Goal: Task Accomplishment & Management: Manage account settings

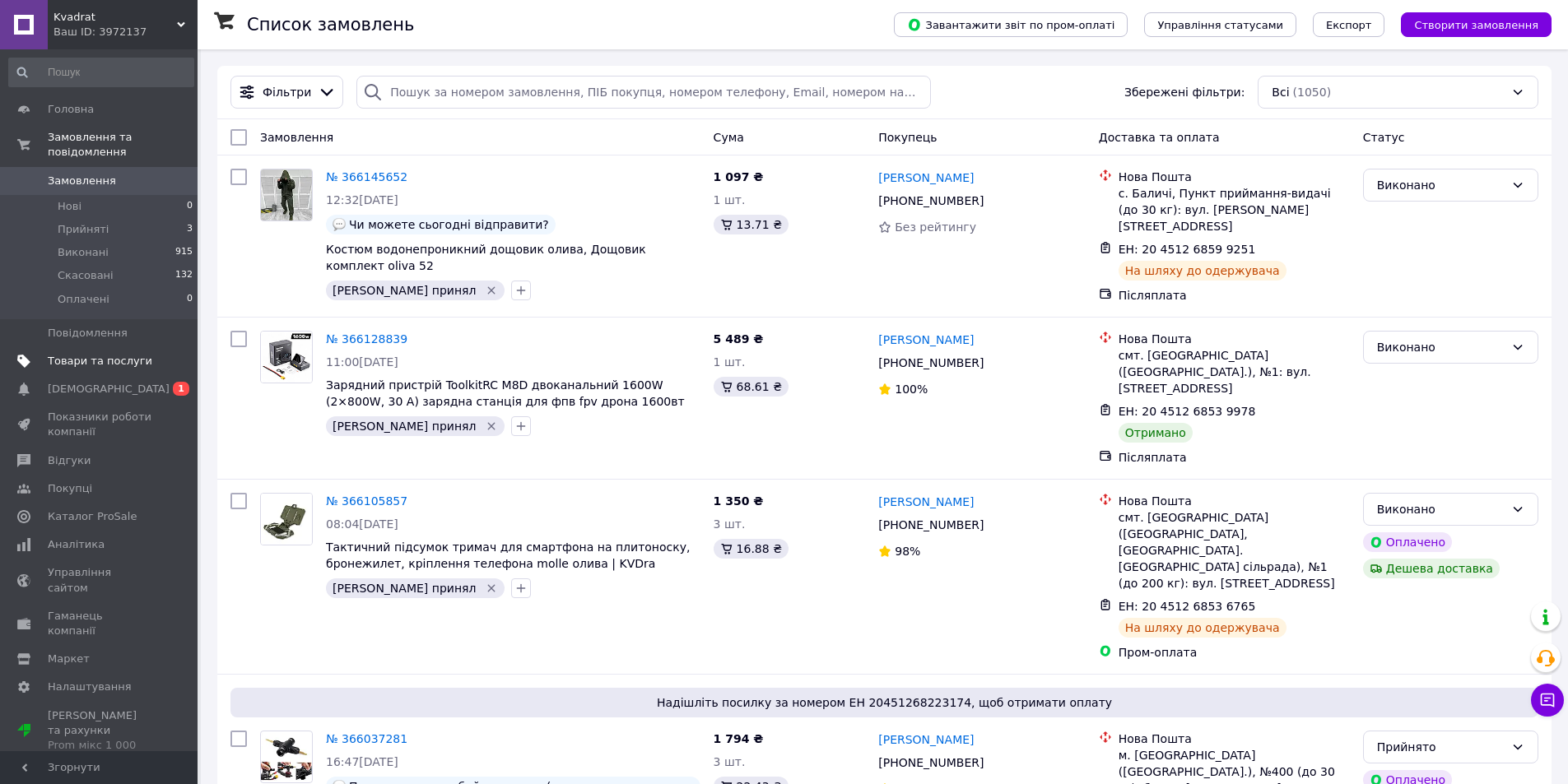
click at [92, 354] on span "Товари та послуги" at bounding box center [100, 361] width 104 height 15
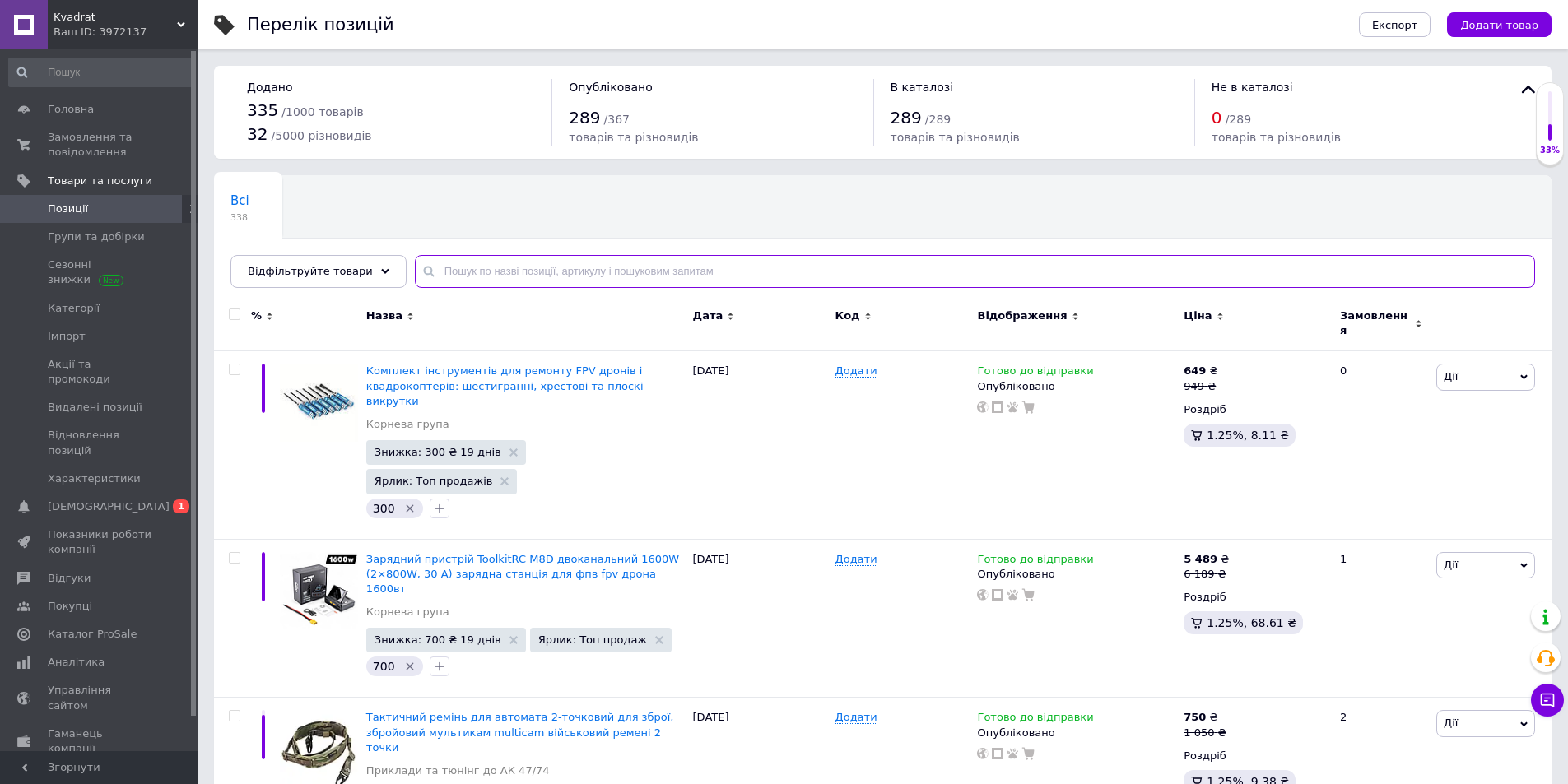
click at [530, 269] on input "text" at bounding box center [974, 271] width 1120 height 33
type input "M6DAC"
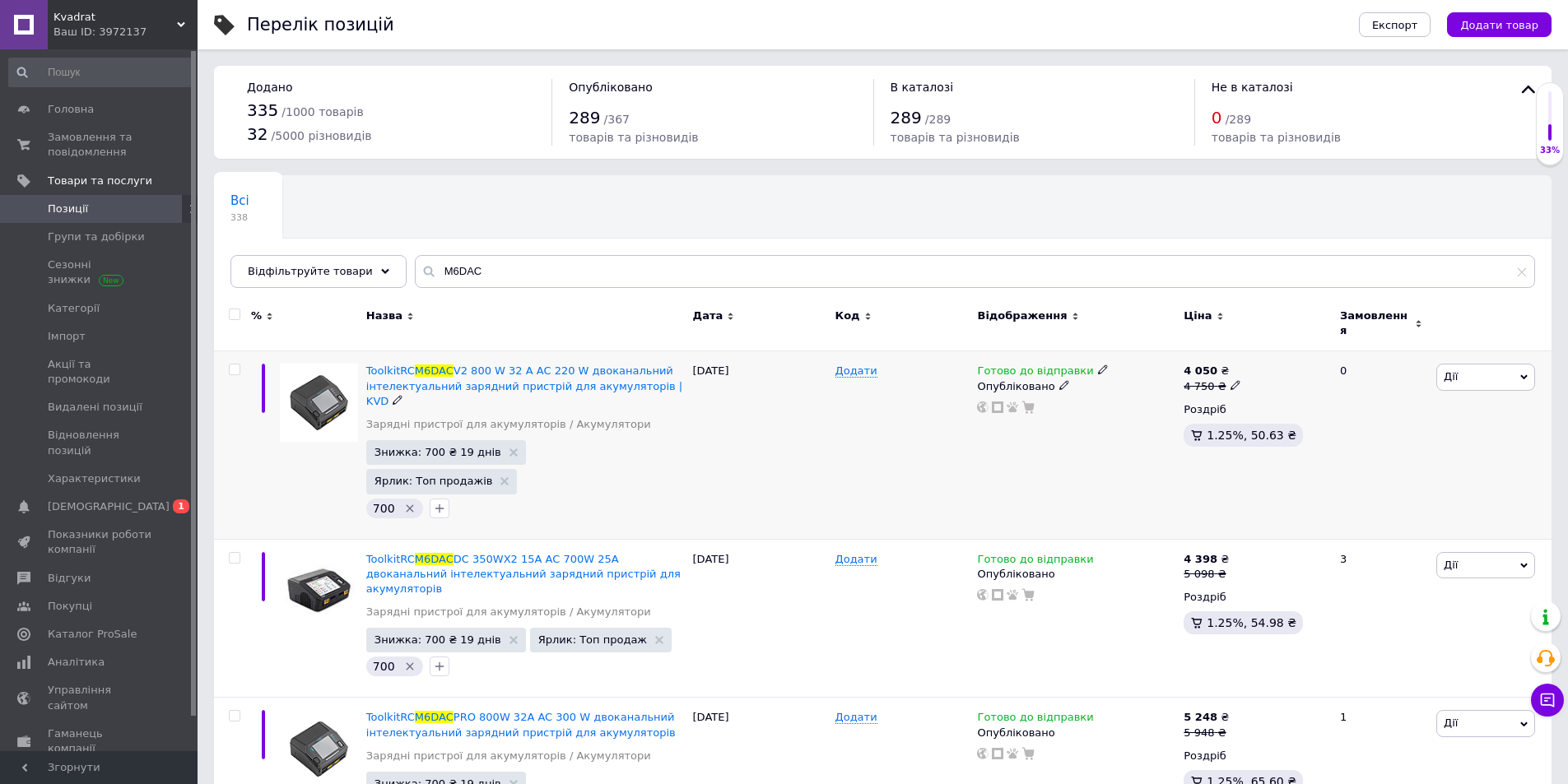
click at [1238, 374] on div "4 050 ₴ 4 750 ₴" at bounding box center [1254, 378] width 142 height 29
click at [1238, 371] on div "4 050 ₴ 4 750 ₴" at bounding box center [1254, 378] width 142 height 29
click at [1230, 380] on icon at bounding box center [1235, 385] width 10 height 10
click at [1269, 361] on input "4750" at bounding box center [1311, 359] width 125 height 33
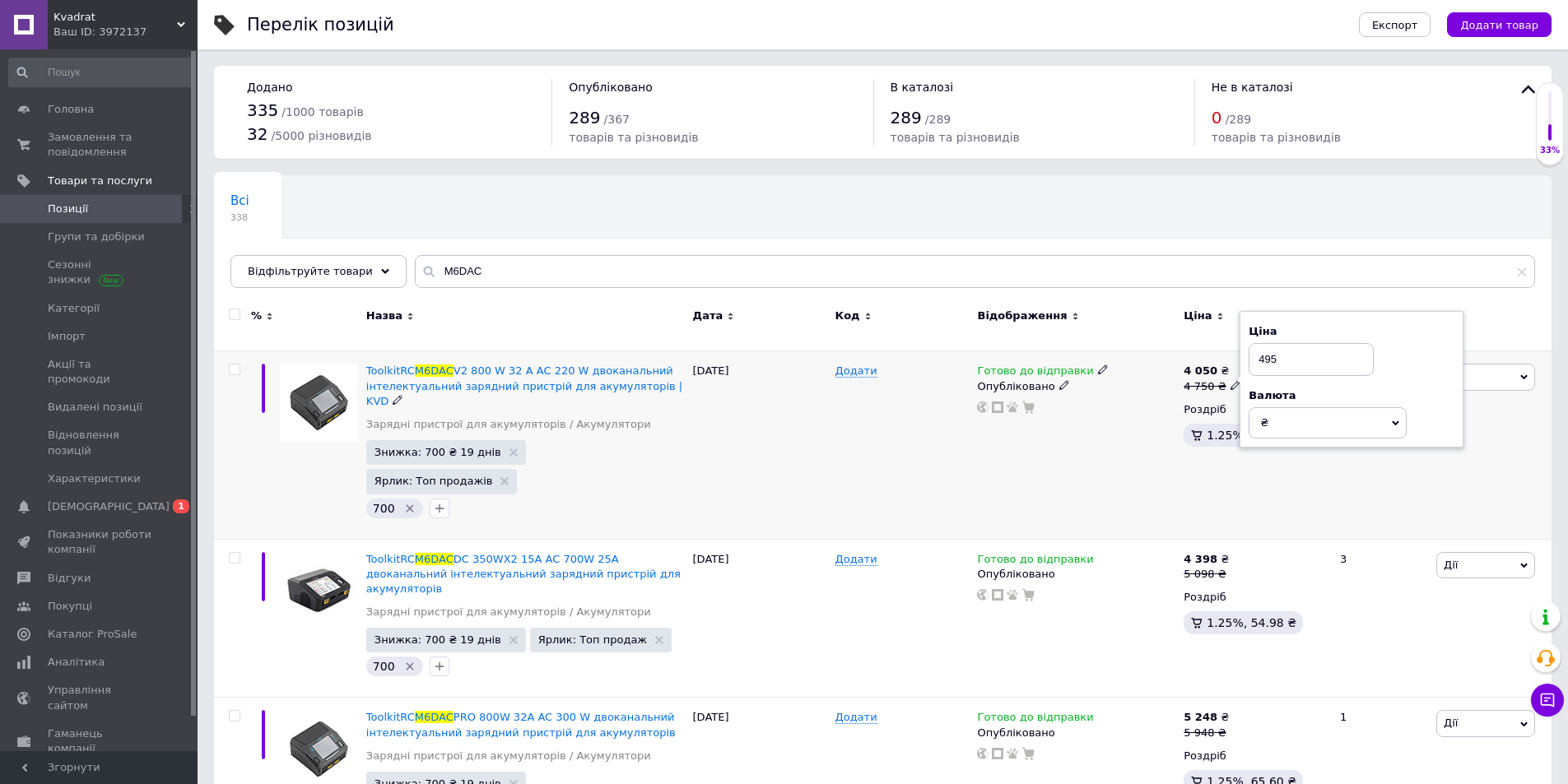
type input "4950"
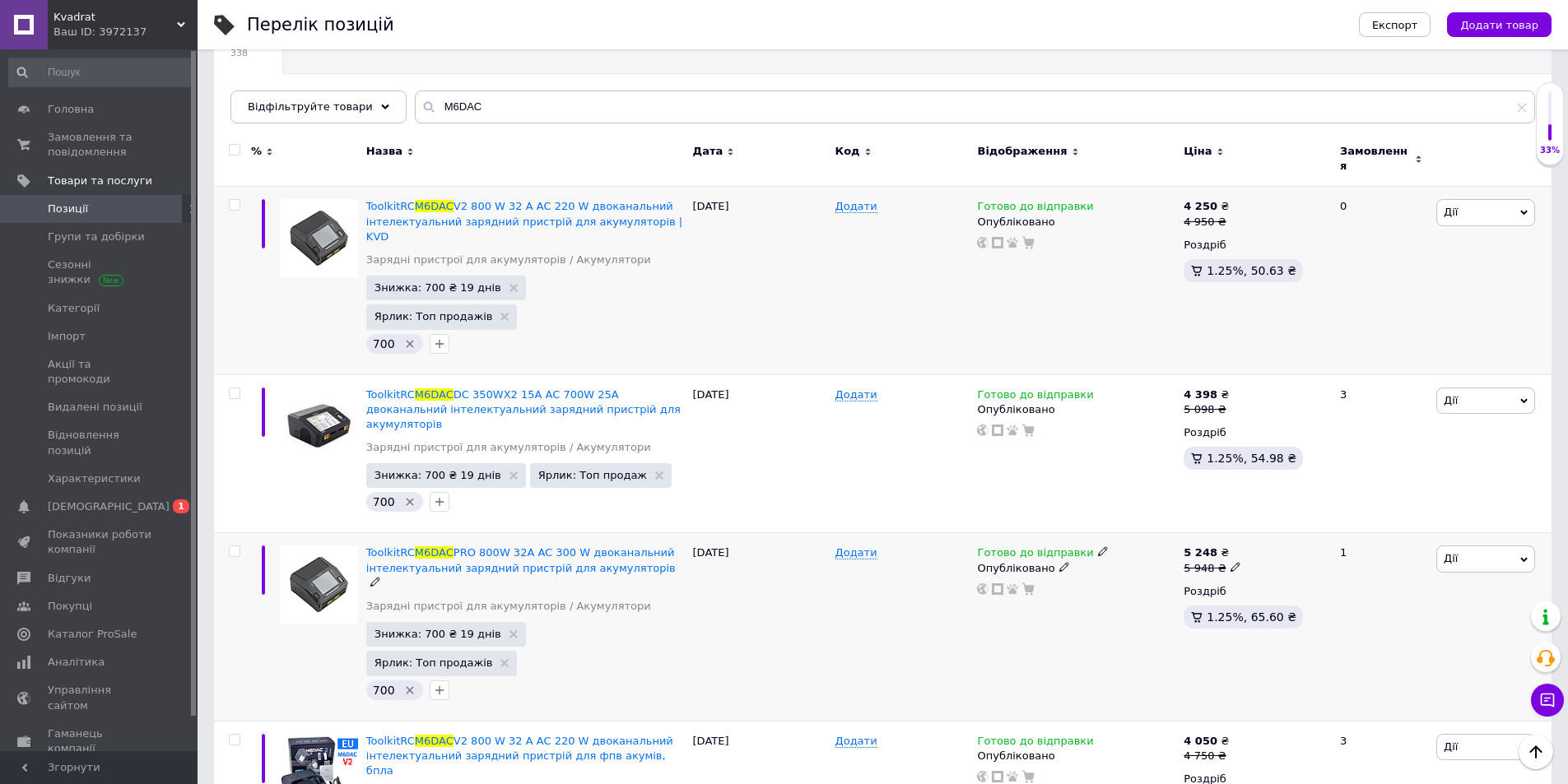
scroll to position [292, 0]
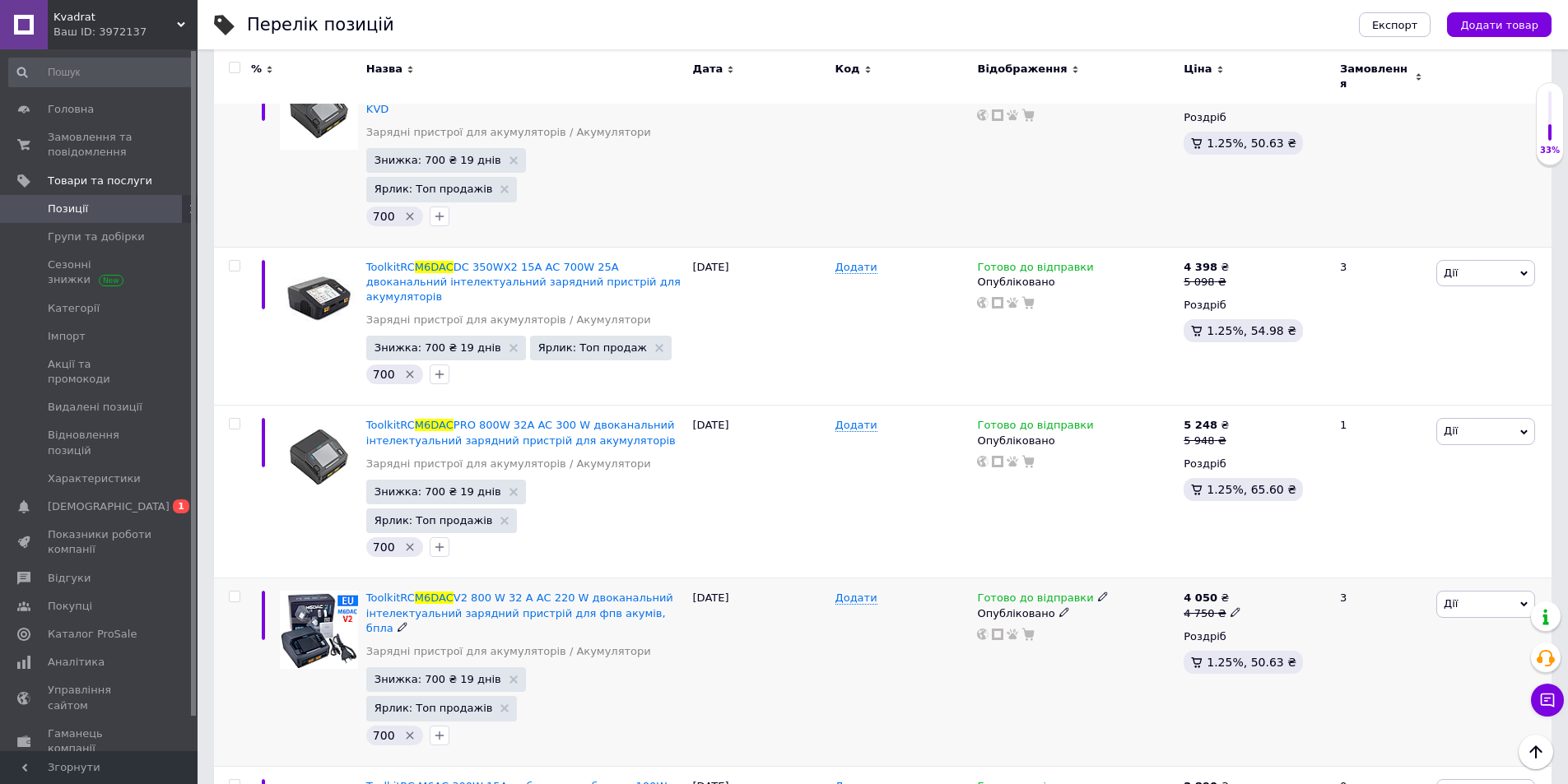
click at [1238, 591] on div "4 050 ₴ 4 750 ₴" at bounding box center [1254, 605] width 142 height 29
click at [1231, 607] on icon at bounding box center [1235, 612] width 10 height 10
click at [1288, 570] on input "4750" at bounding box center [1311, 586] width 125 height 33
type input "4950"
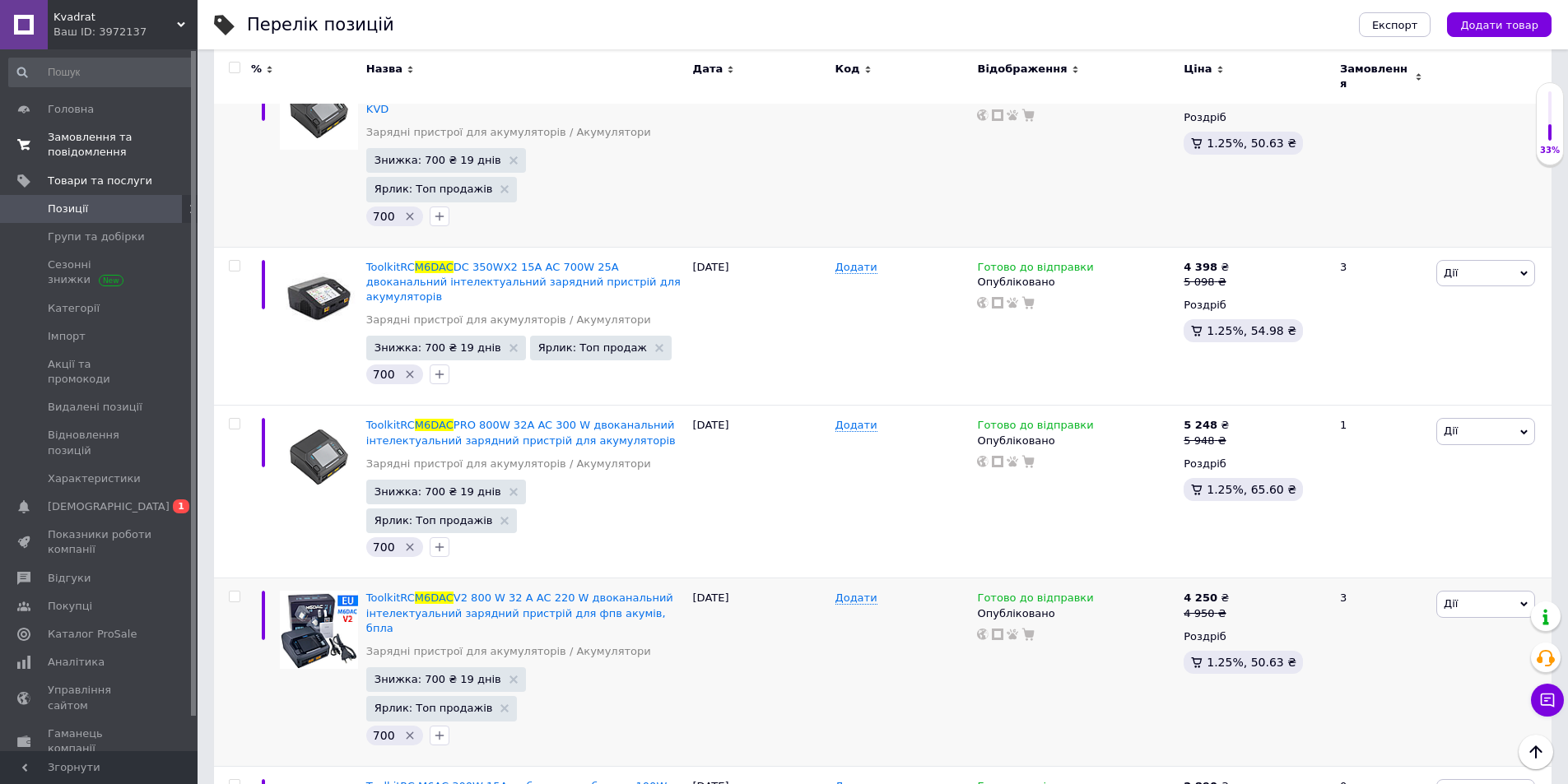
click at [98, 140] on span "Замовлення та повідомлення" at bounding box center [100, 145] width 104 height 29
